Goal: Book appointment/travel/reservation

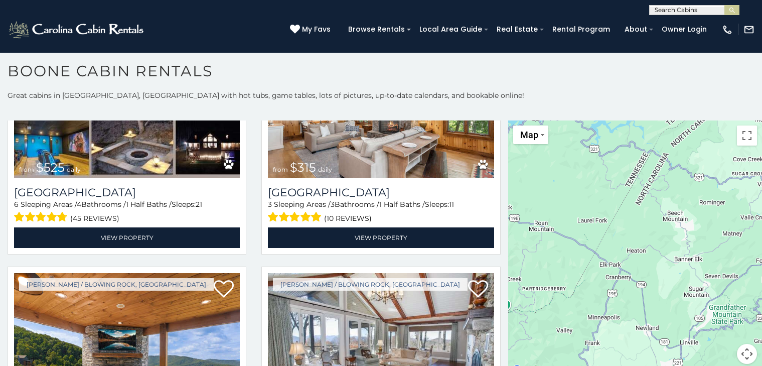
scroll to position [10, 0]
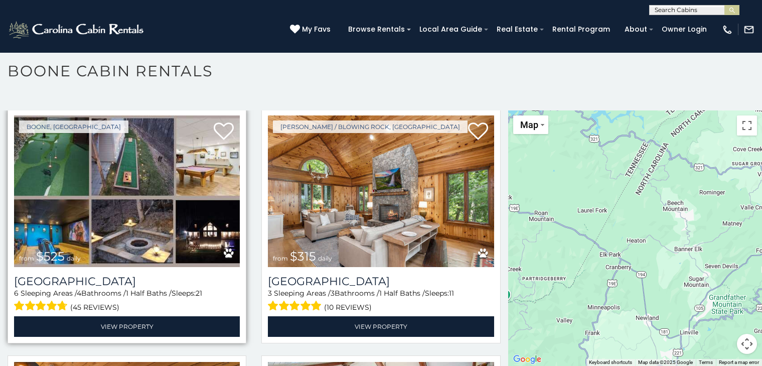
click at [42, 149] on img at bounding box center [127, 190] width 226 height 151
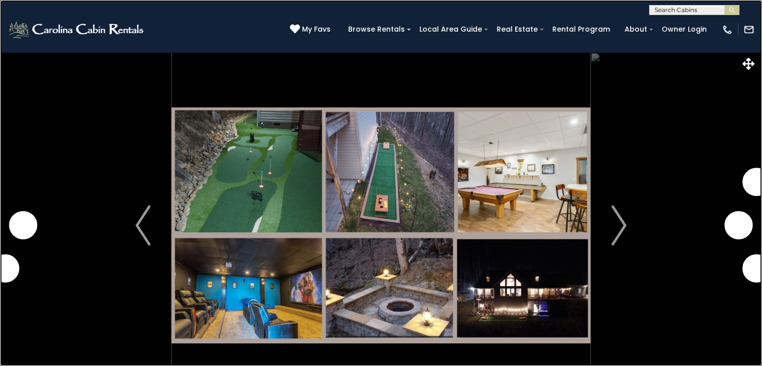
click at [6, 82] on link at bounding box center [381, 183] width 762 height 366
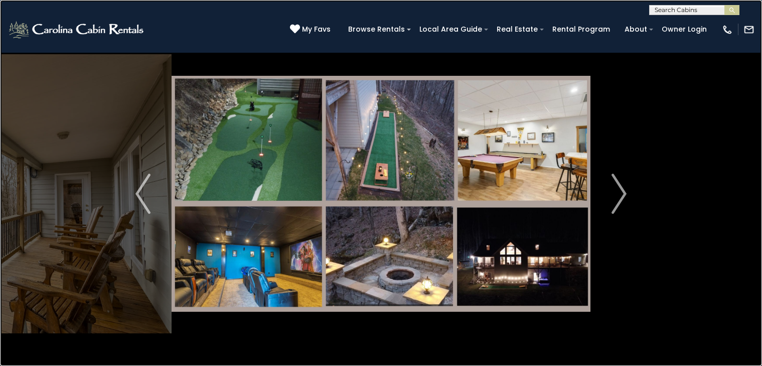
scroll to position [16, 0]
